Goal: Task Accomplishment & Management: Manage account settings

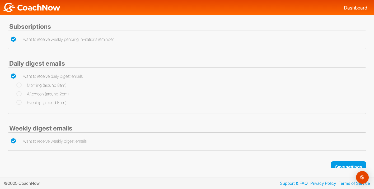
scroll to position [5, 0]
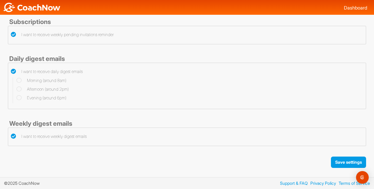
click at [15, 71] on icon at bounding box center [13, 71] width 5 height 5
click at [14, 71] on input "I want to receive daily digest emails" at bounding box center [12, 69] width 3 height 3
checkbox input "false"
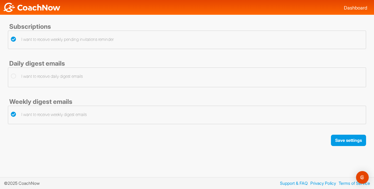
scroll to position [0, 0]
click at [13, 115] on icon at bounding box center [13, 114] width 5 height 5
click at [13, 115] on input "I want to receive weekly digest emails" at bounding box center [12, 112] width 3 height 3
checkbox input "false"
click at [13, 38] on icon at bounding box center [13, 39] width 5 height 5
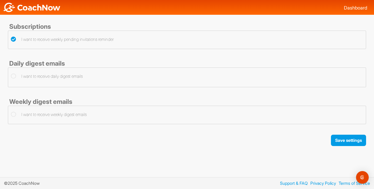
click at [13, 38] on input "I want to receive weekly pending invitations reminder" at bounding box center [12, 37] width 3 height 3
checkbox input "false"
click at [352, 139] on button "Save settings" at bounding box center [348, 140] width 35 height 11
